Goal: Information Seeking & Learning: Learn about a topic

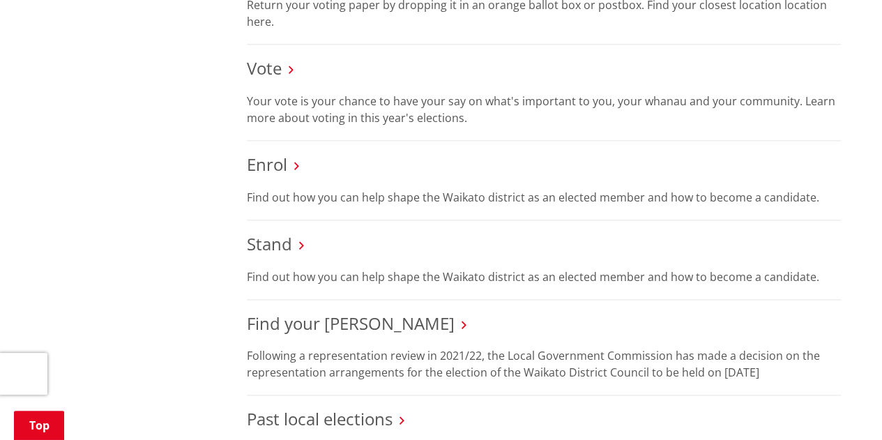
scroll to position [785, 0]
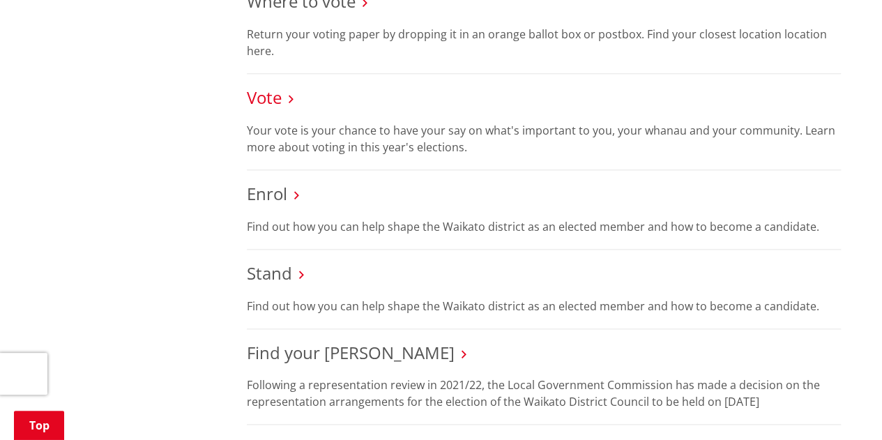
click at [275, 100] on link "Vote" at bounding box center [264, 97] width 35 height 23
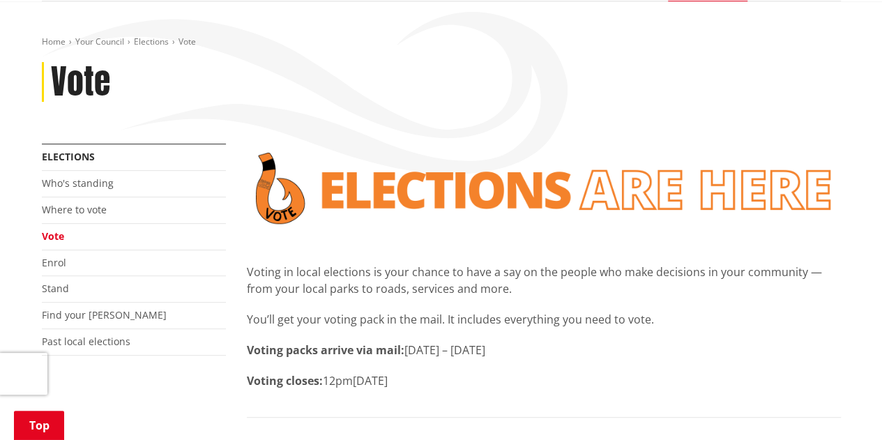
scroll to position [134, 0]
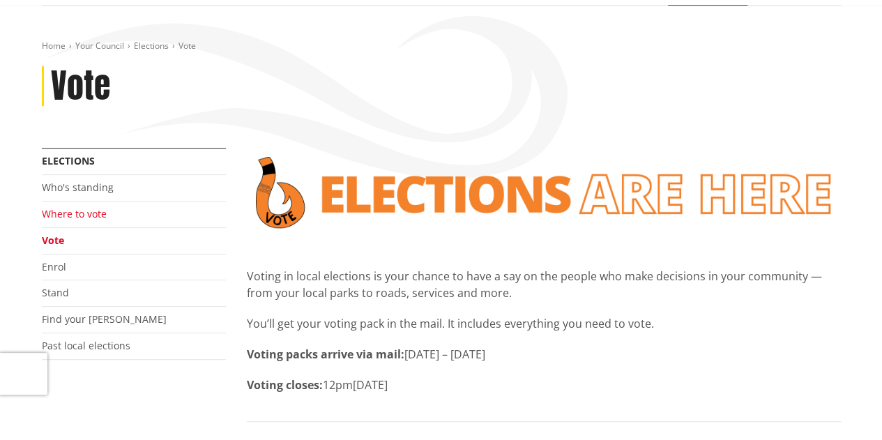
click at [84, 208] on link "Where to vote" at bounding box center [74, 213] width 65 height 13
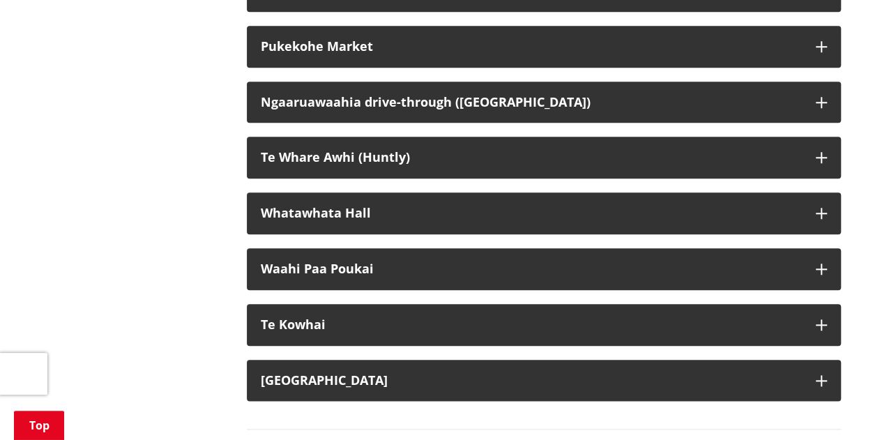
scroll to position [3263, 0]
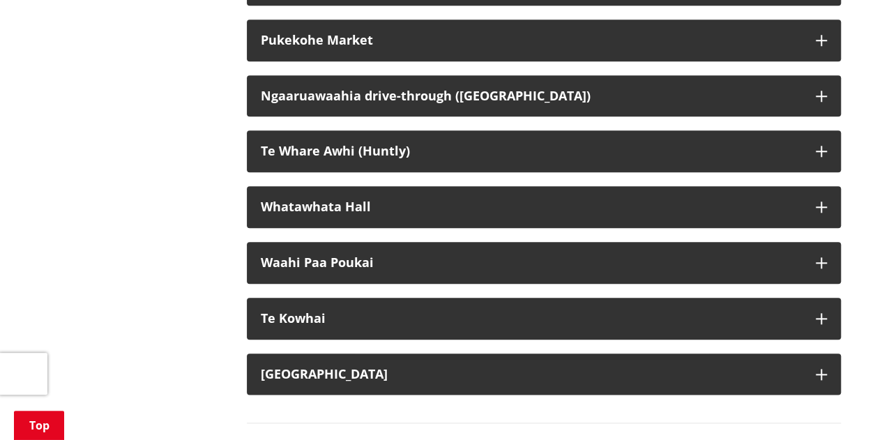
drag, startPoint x: 0, startPoint y: 0, endPoint x: 892, endPoint y: 312, distance: 944.4
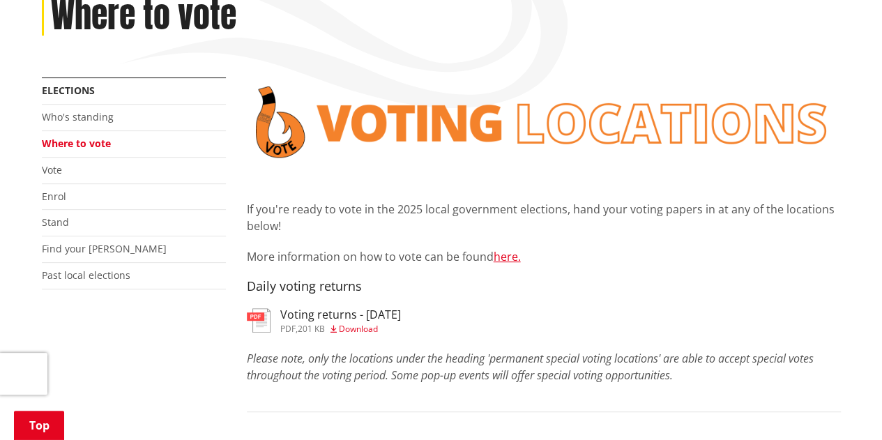
scroll to position [199, 0]
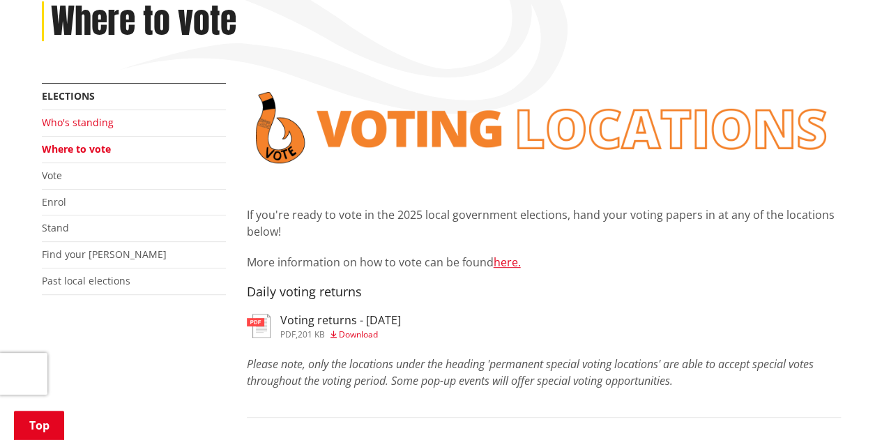
click at [87, 125] on link "Who's standing" at bounding box center [78, 122] width 72 height 13
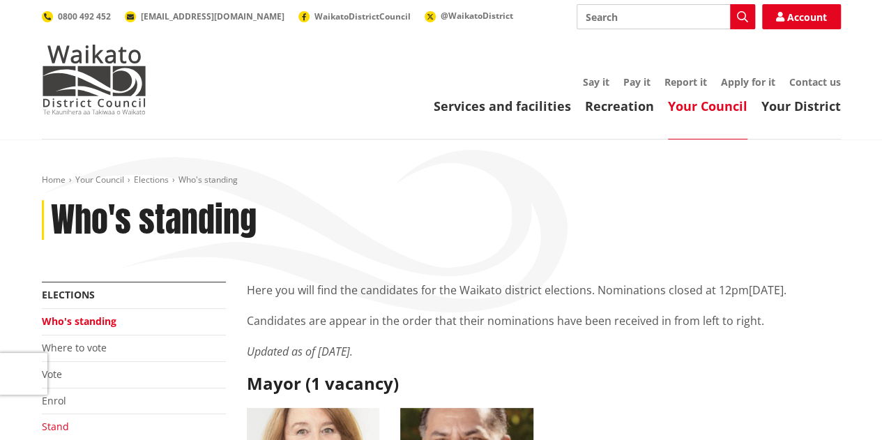
click at [56, 422] on link "Stand" at bounding box center [55, 426] width 27 height 13
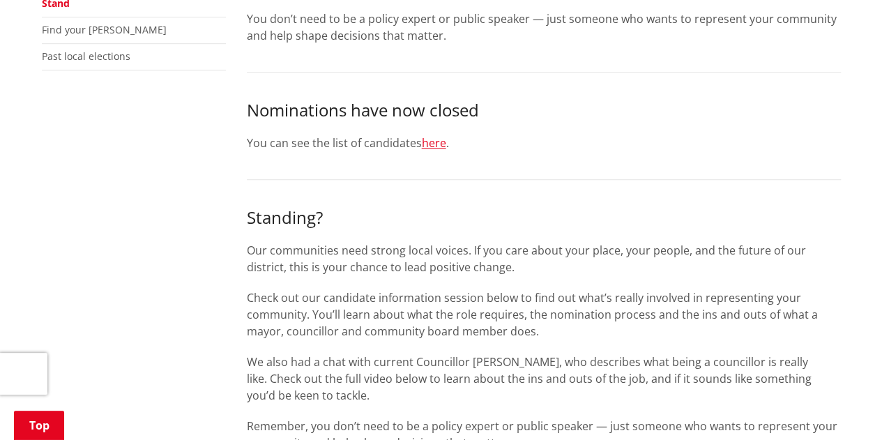
scroll to position [458, 0]
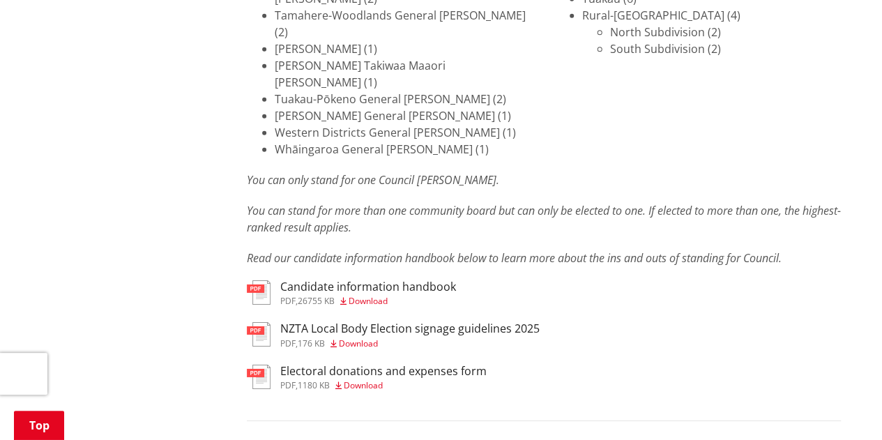
scroll to position [2179, 0]
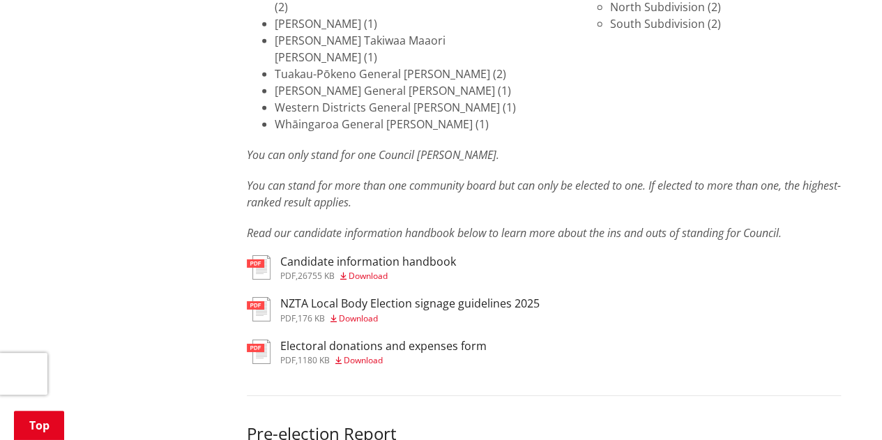
click at [298, 255] on h3 "Candidate information handbook" at bounding box center [368, 261] width 176 height 13
